Goal: Navigation & Orientation: Understand site structure

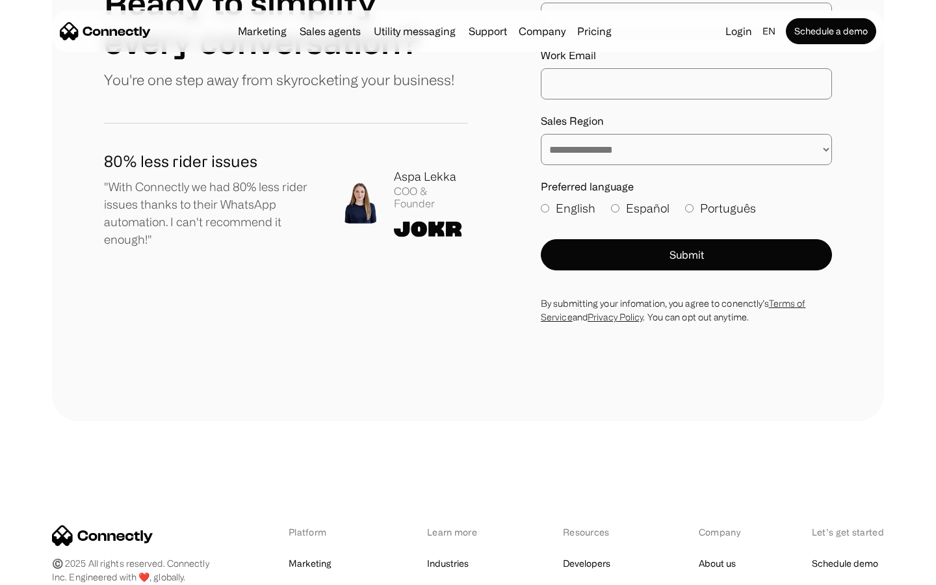
scroll to position [7144, 0]
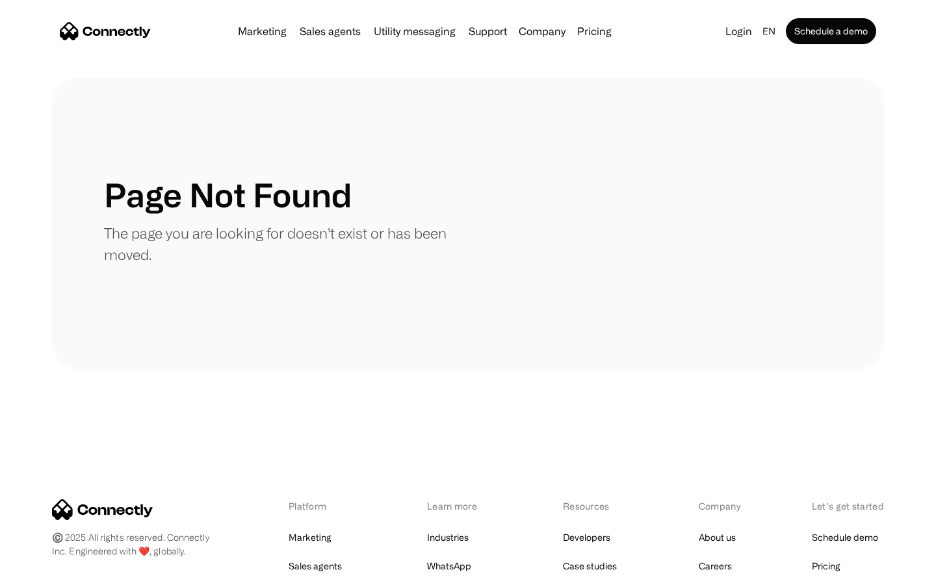
scroll to position [237, 0]
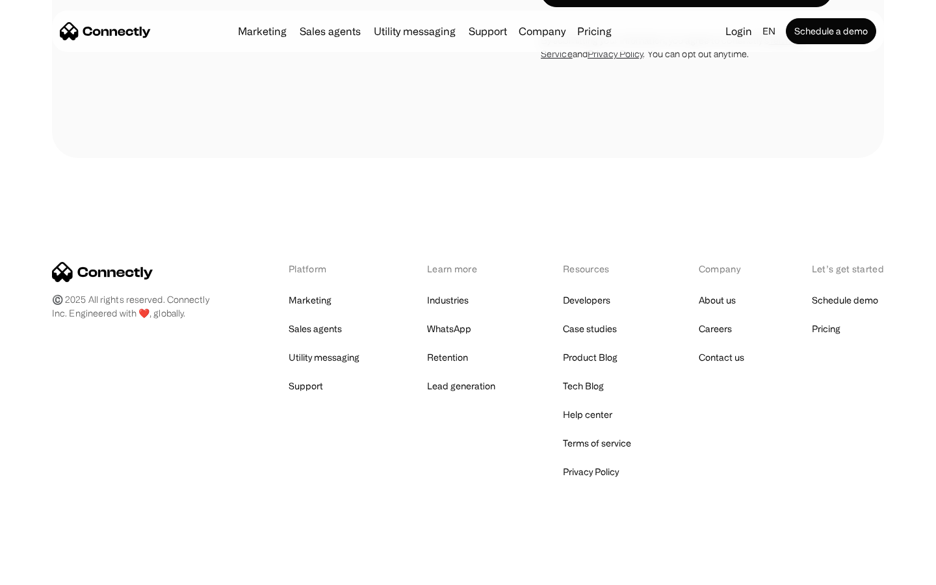
scroll to position [4625, 0]
